Goal: Information Seeking & Learning: Learn about a topic

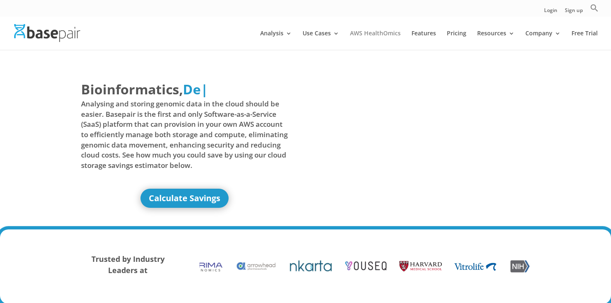
click at [374, 32] on link "AWS HealthOmics" at bounding box center [375, 40] width 51 height 20
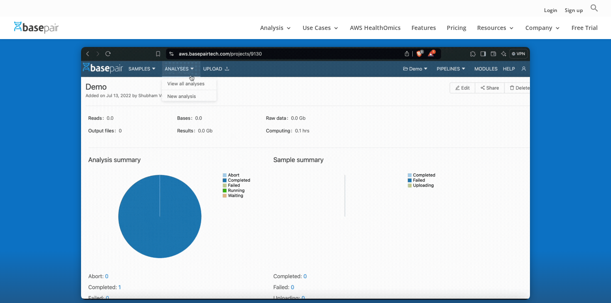
scroll to position [288, 0]
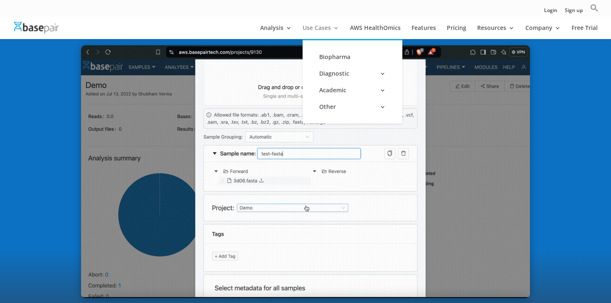
click at [339, 30] on link "Use Cases" at bounding box center [320, 32] width 37 height 14
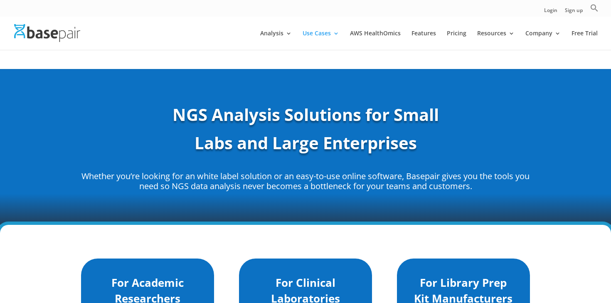
click at [525, 140] on div "NGS Analysis Solutions for Small Labs and Large Enterprises Whether you’re look…" at bounding box center [305, 147] width 449 height 88
